Goal: Task Accomplishment & Management: Manage account settings

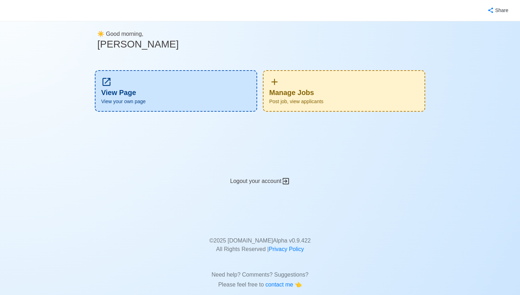
click at [315, 96] on div "Manage Jobs Post job, view applicants" at bounding box center [344, 90] width 163 height 41
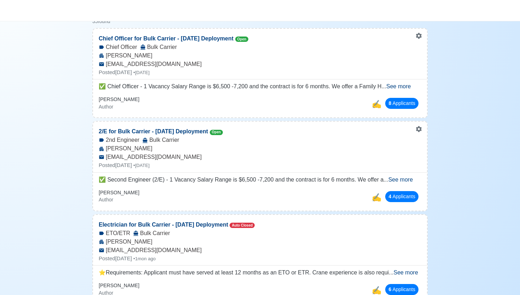
scroll to position [91, 0]
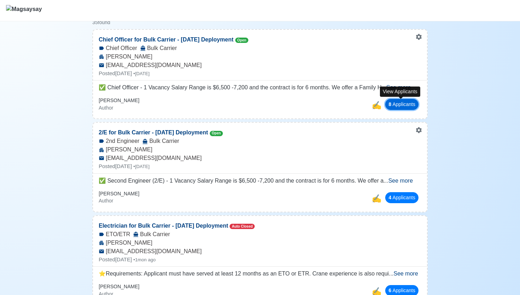
click at [404, 105] on button "8 Applicant s" at bounding box center [402, 104] width 33 height 11
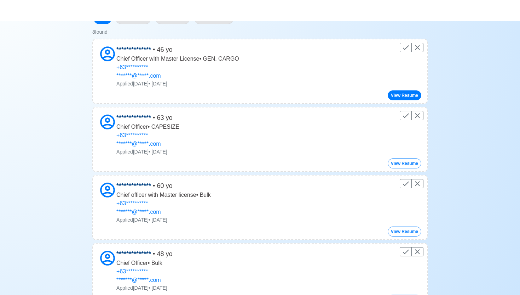
scroll to position [58, 0]
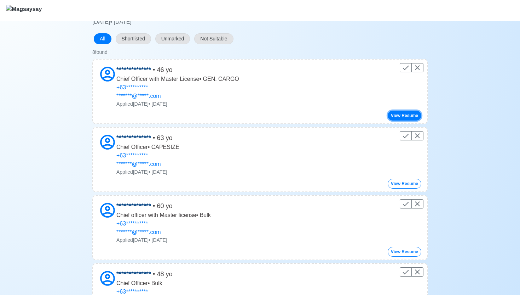
click at [412, 114] on button "View Resume" at bounding box center [405, 115] width 34 height 10
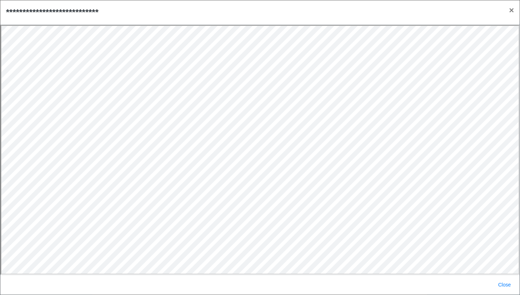
scroll to position [0, 0]
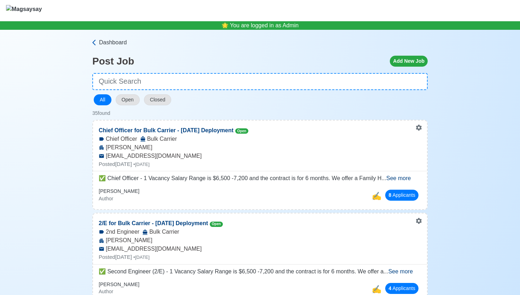
click at [95, 44] on icon at bounding box center [93, 43] width 3 height 6
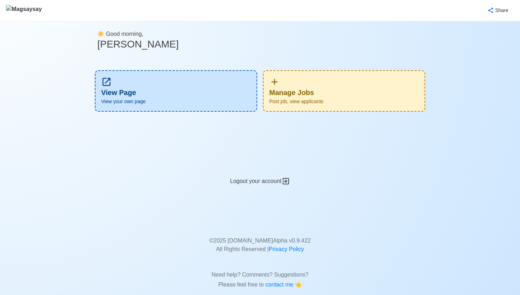
click at [309, 103] on span "Post job, view applicants" at bounding box center [344, 101] width 150 height 7
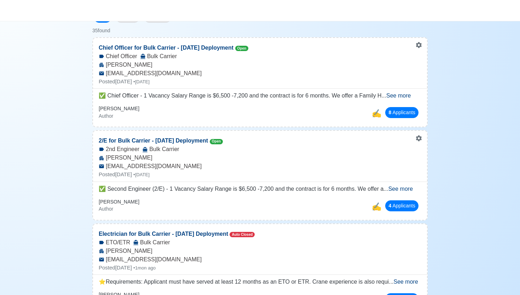
scroll to position [83, 0]
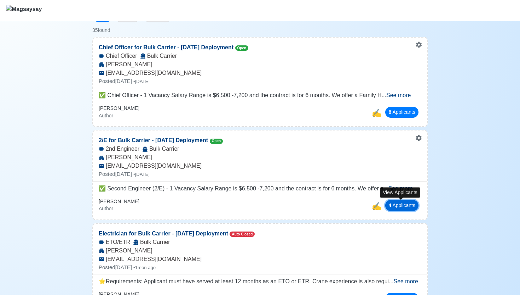
click at [389, 204] on span "4" at bounding box center [390, 205] width 3 height 6
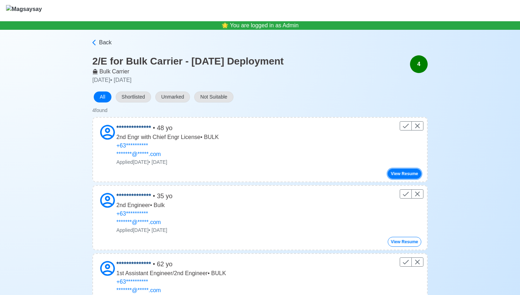
click at [398, 173] on button "View Resume" at bounding box center [405, 174] width 34 height 10
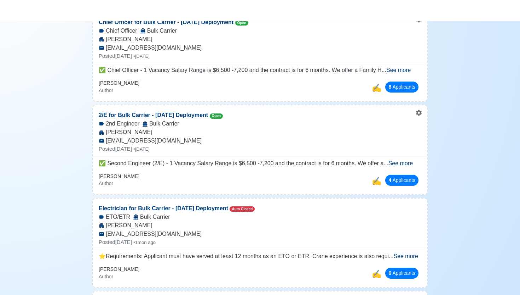
scroll to position [123, 0]
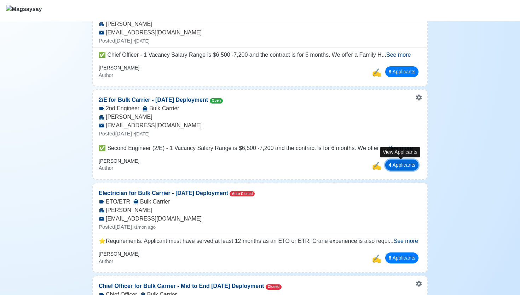
click at [409, 163] on button "4 Applicant s" at bounding box center [402, 164] width 33 height 11
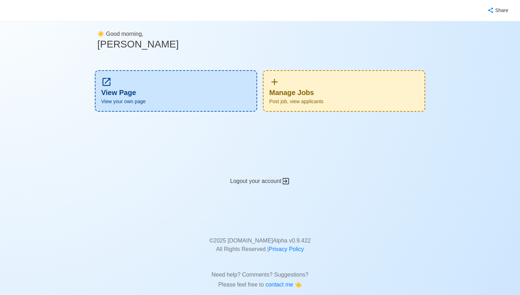
click at [306, 90] on div "Manage Jobs Post job, view applicants" at bounding box center [344, 90] width 163 height 41
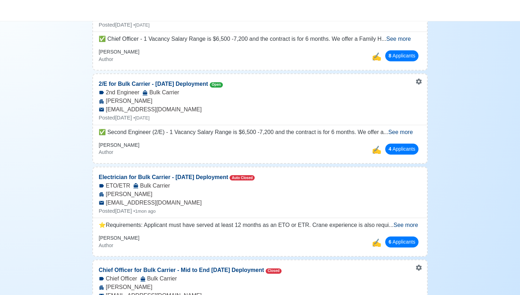
scroll to position [141, 0]
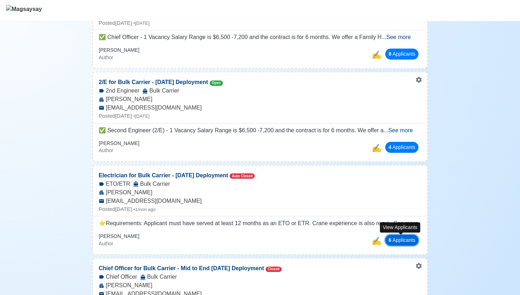
click at [406, 239] on button "6 Applicant s" at bounding box center [402, 239] width 33 height 11
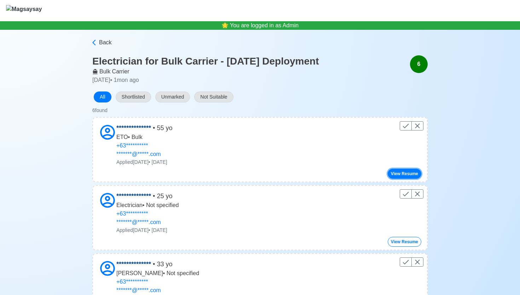
click at [398, 173] on button "View Resume" at bounding box center [405, 174] width 34 height 10
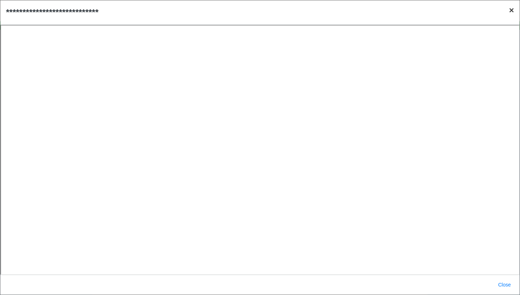
click at [512, 11] on span "×" at bounding box center [511, 10] width 5 height 10
